Goal: Information Seeking & Learning: Learn about a topic

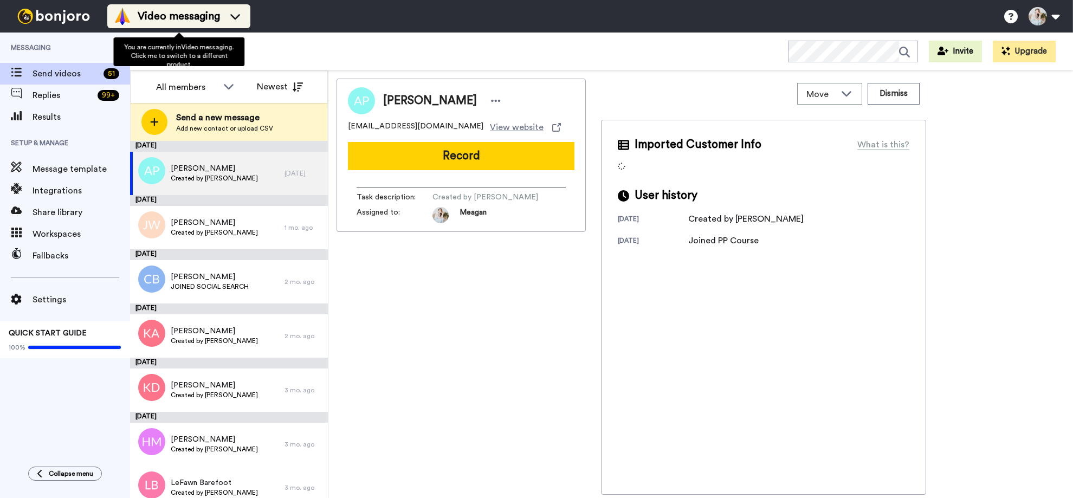
click at [219, 27] on li "Video messaging" at bounding box center [178, 16] width 143 height 24
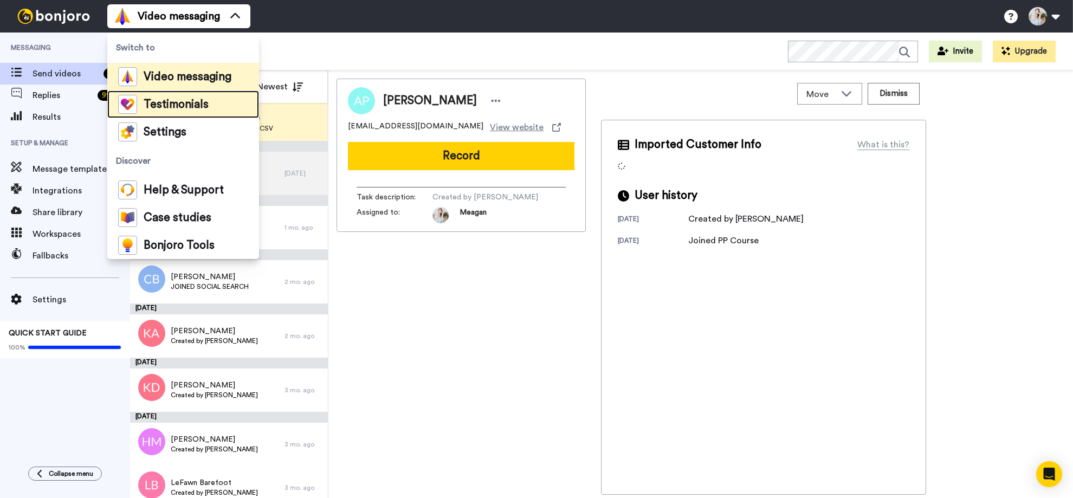
click at [204, 101] on span "Testimonials" at bounding box center [176, 104] width 65 height 11
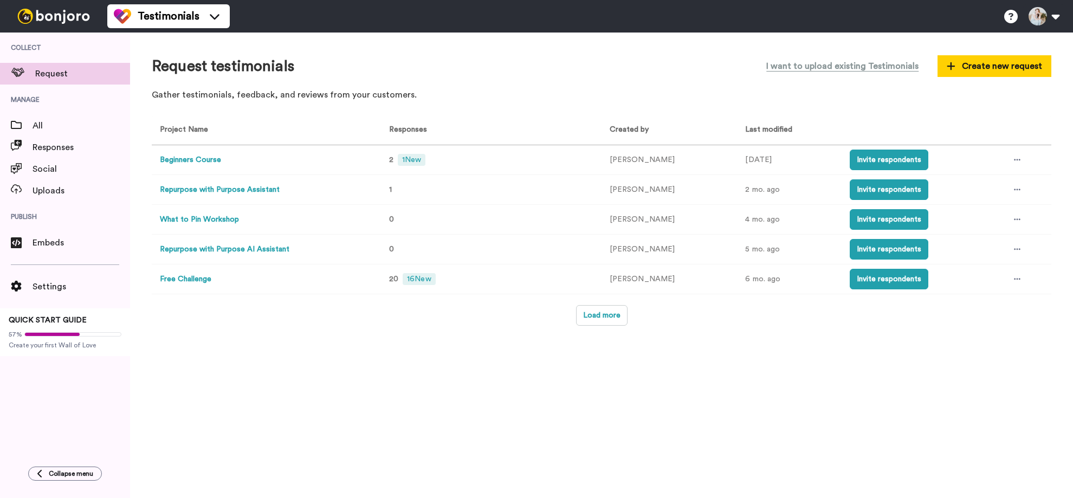
click at [206, 158] on button "Beginners Course" at bounding box center [190, 159] width 61 height 11
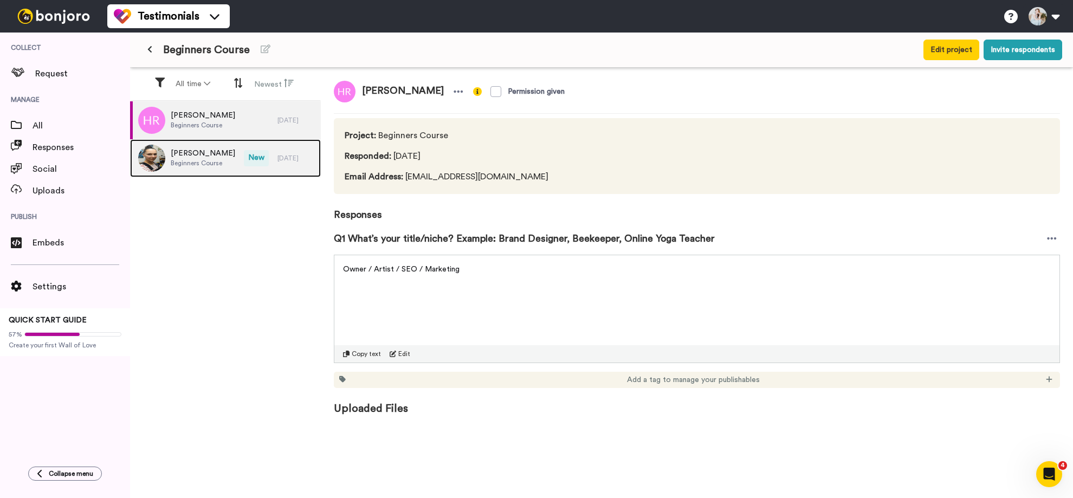
click at [209, 160] on span "Beginners Course" at bounding box center [203, 163] width 64 height 9
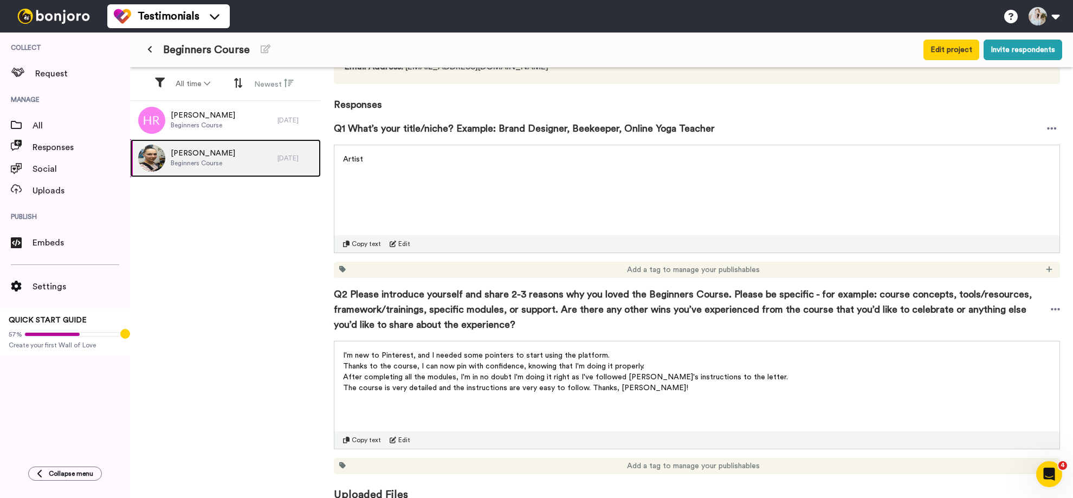
scroll to position [117, 0]
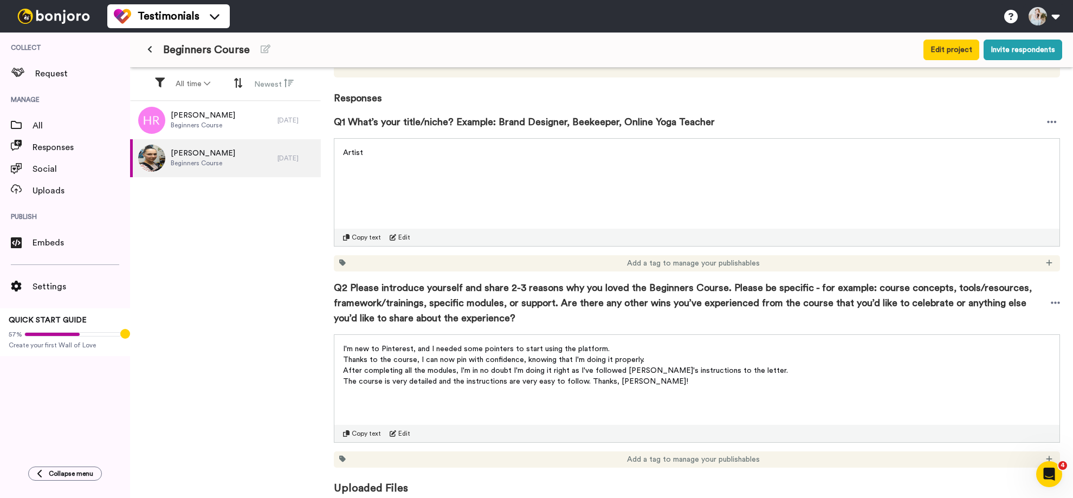
click at [430, 381] on span "The course is very detailed and the instructions are very easy to follow. Thank…" at bounding box center [515, 382] width 345 height 8
click at [604, 385] on span "The course is very detailed and the instructions are very easy to follow. Thank…" at bounding box center [515, 382] width 345 height 8
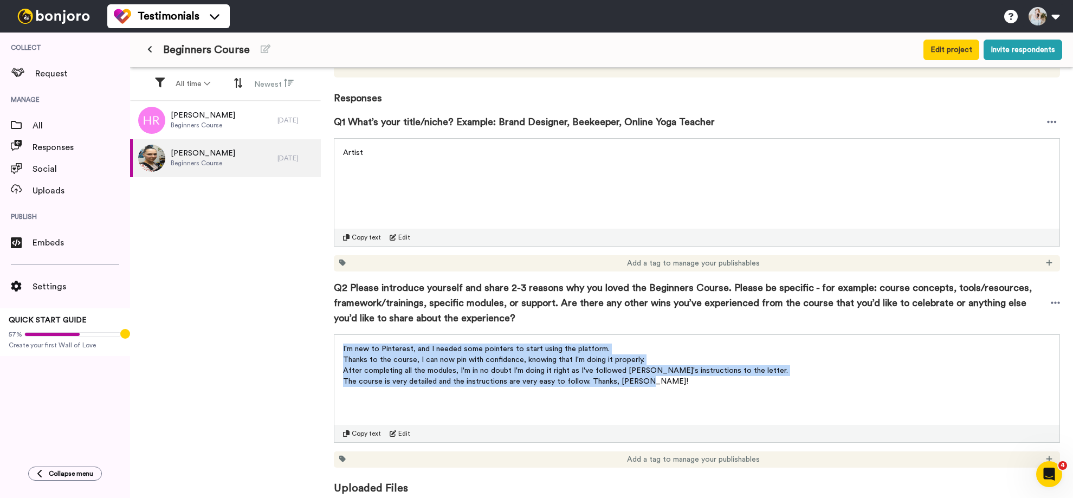
drag, startPoint x: 660, startPoint y: 380, endPoint x: 326, endPoint y: 347, distance: 336.0
click at [326, 347] on div "[PERSON_NAME] Permission given Project : Beginners Course Responded : [DATE] Em…" at bounding box center [697, 284] width 752 height 433
copy div "I'm new to Pinterest, and I needed some pointers to start using the platform. T…"
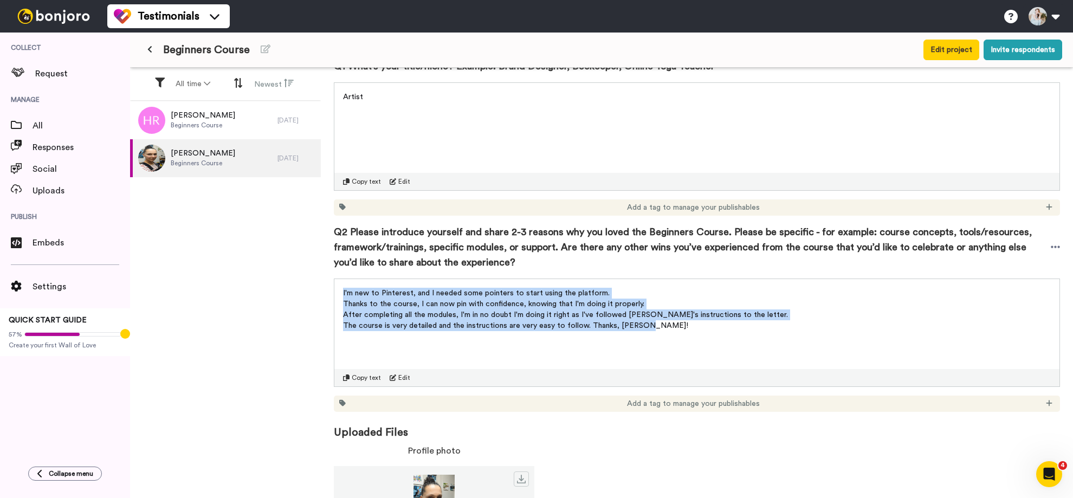
scroll to position [236, 0]
